Goal: Use online tool/utility: Utilize a website feature to perform a specific function

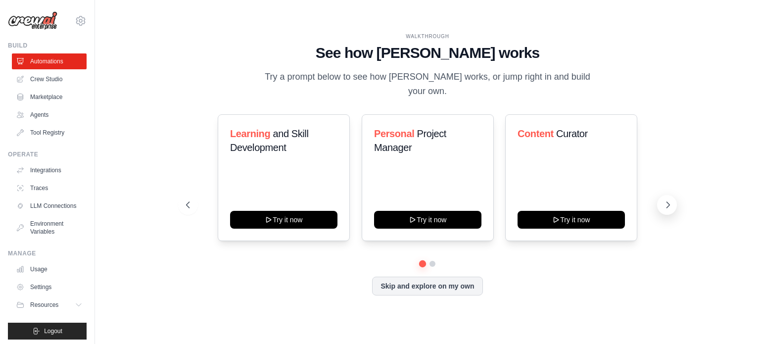
click at [663, 200] on icon at bounding box center [668, 205] width 10 height 10
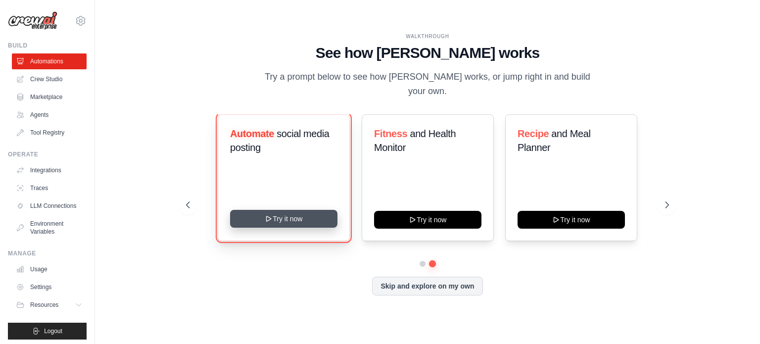
click at [267, 216] on icon at bounding box center [269, 218] width 4 height 5
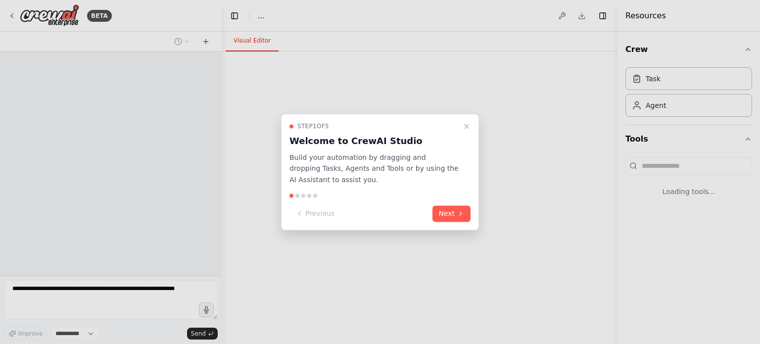
select select "****"
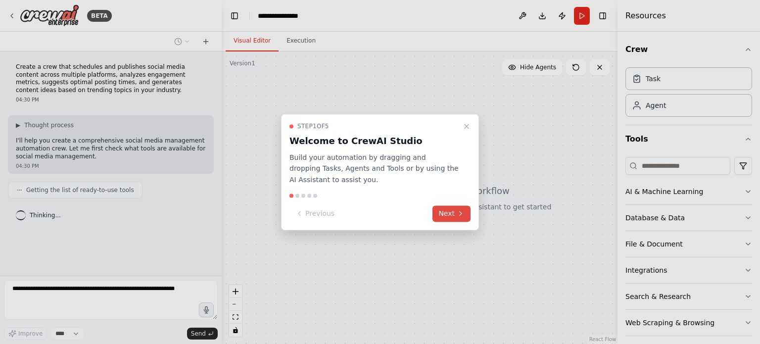
click at [465, 217] on button "Next" at bounding box center [451, 213] width 38 height 16
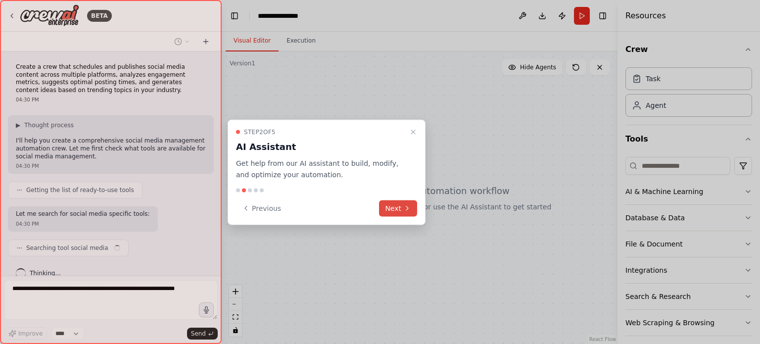
scroll to position [12, 0]
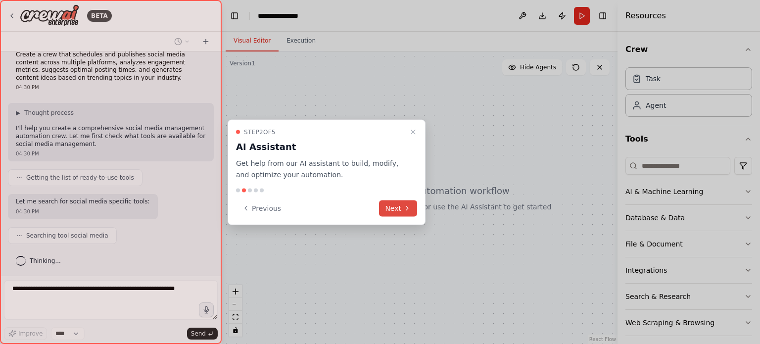
click at [398, 209] on button "Next" at bounding box center [398, 208] width 38 height 16
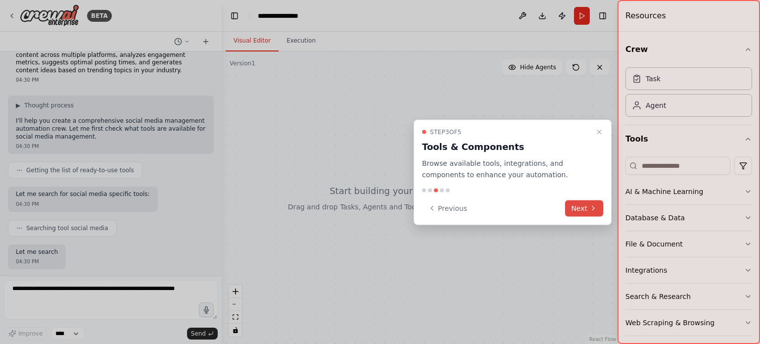
click at [595, 207] on icon at bounding box center [593, 208] width 8 height 8
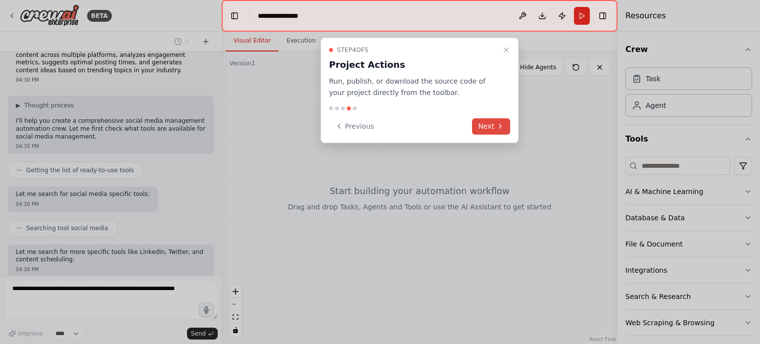
scroll to position [78, 0]
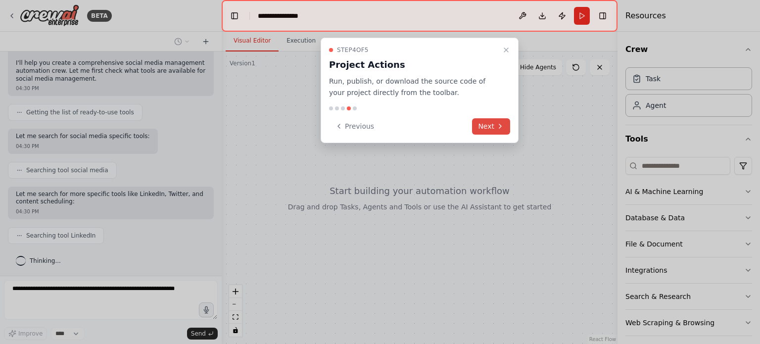
click at [493, 124] on button "Next" at bounding box center [491, 126] width 38 height 16
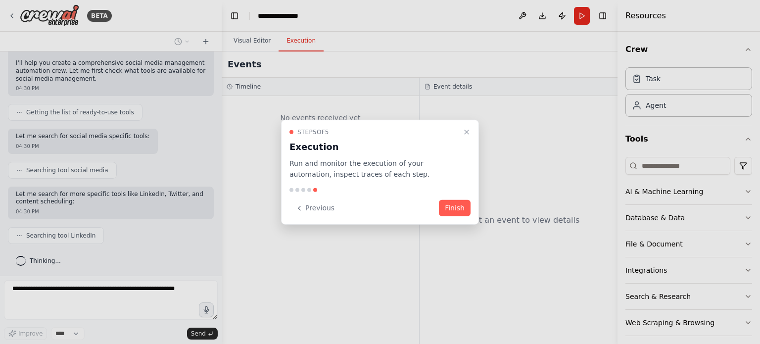
scroll to position [102, 0]
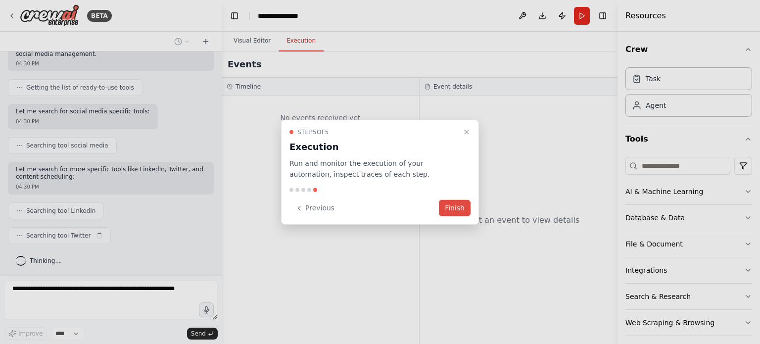
click at [452, 214] on button "Finish" at bounding box center [455, 208] width 32 height 16
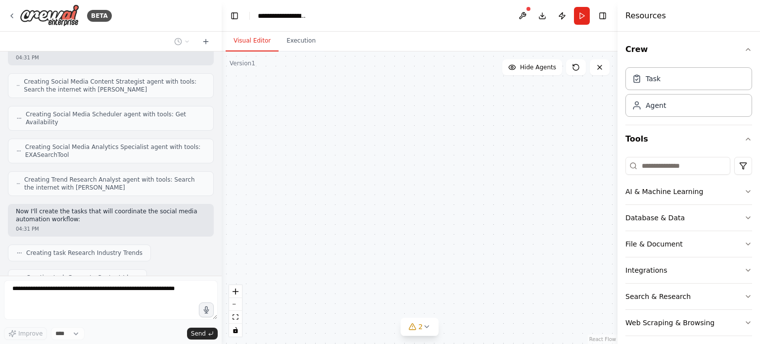
scroll to position [649, 0]
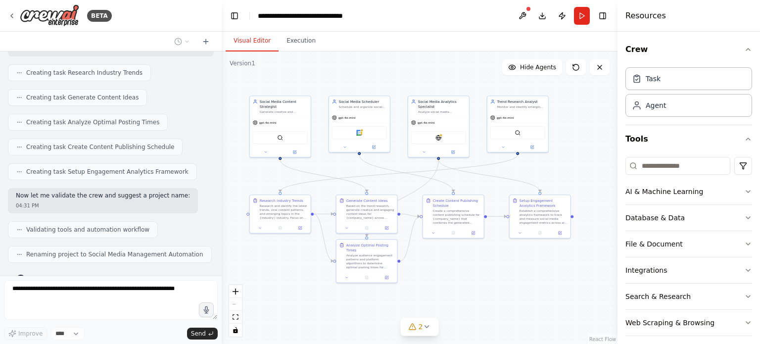
drag, startPoint x: 411, startPoint y: 76, endPoint x: 322, endPoint y: 77, distance: 89.0
click at [321, 77] on div ".deletable-edge-delete-btn { width: 20px; height: 20px; border: 0px solid #ffff…" at bounding box center [420, 197] width 396 height 292
drag, startPoint x: 336, startPoint y: 77, endPoint x: 346, endPoint y: 78, distance: 9.4
click at [346, 78] on div ".deletable-edge-delete-btn { width: 20px; height: 20px; border: 0px solid #ffff…" at bounding box center [420, 197] width 396 height 292
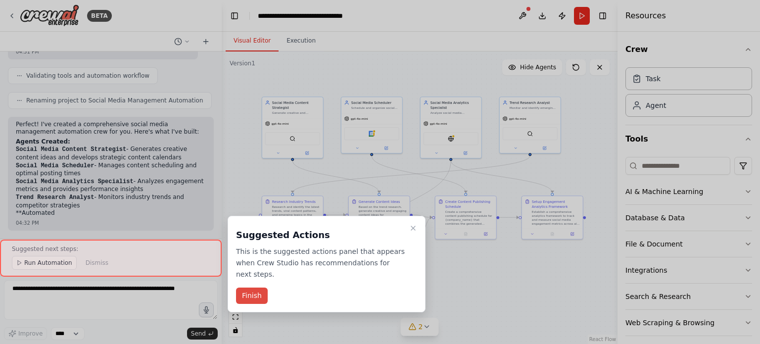
click at [257, 287] on button "Finish" at bounding box center [252, 295] width 32 height 16
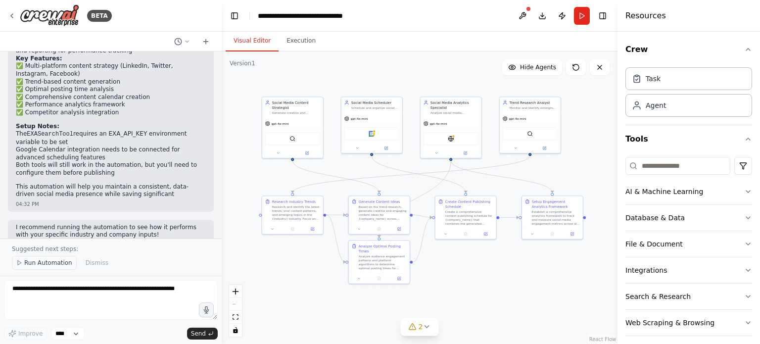
scroll to position [1052, 0]
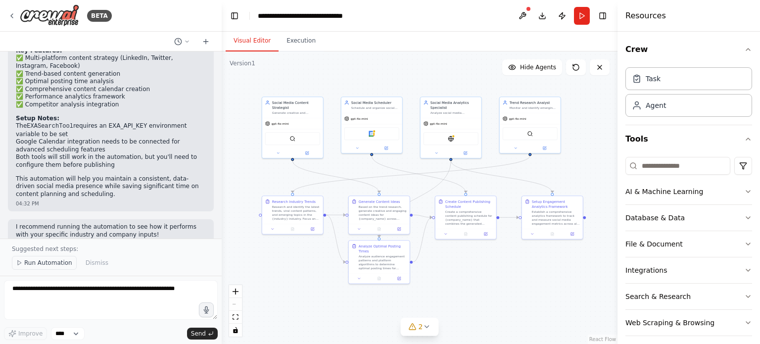
click at [53, 268] on button "Run Automation" at bounding box center [44, 263] width 65 height 14
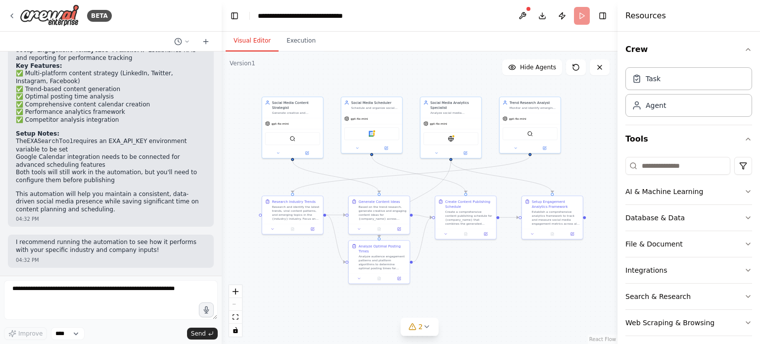
scroll to position [1015, 0]
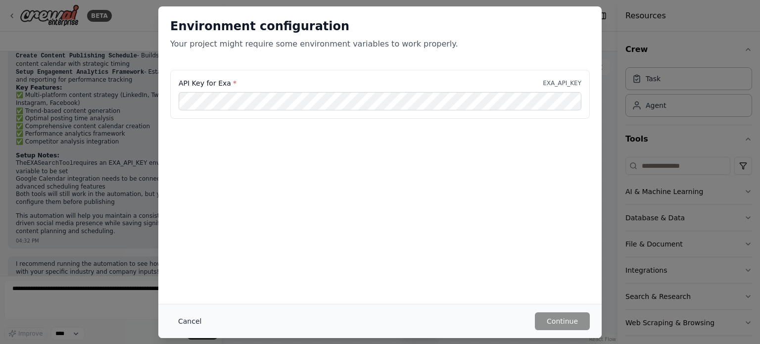
click at [185, 320] on button "Cancel" at bounding box center [189, 321] width 39 height 18
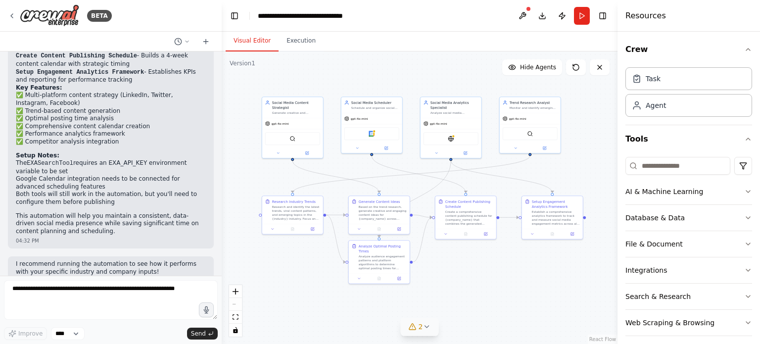
click at [422, 333] on button "2" at bounding box center [420, 326] width 38 height 18
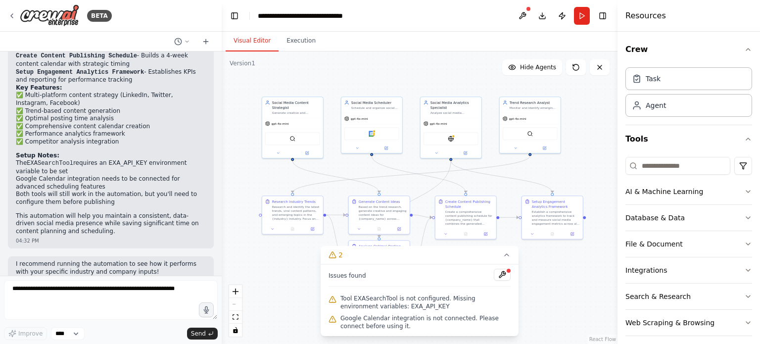
click at [555, 299] on div ".deletable-edge-delete-btn { width: 20px; height: 20px; border: 0px solid #ffff…" at bounding box center [420, 197] width 396 height 292
click at [508, 257] on icon at bounding box center [506, 255] width 8 height 8
